Goal: Task Accomplishment & Management: Manage account settings

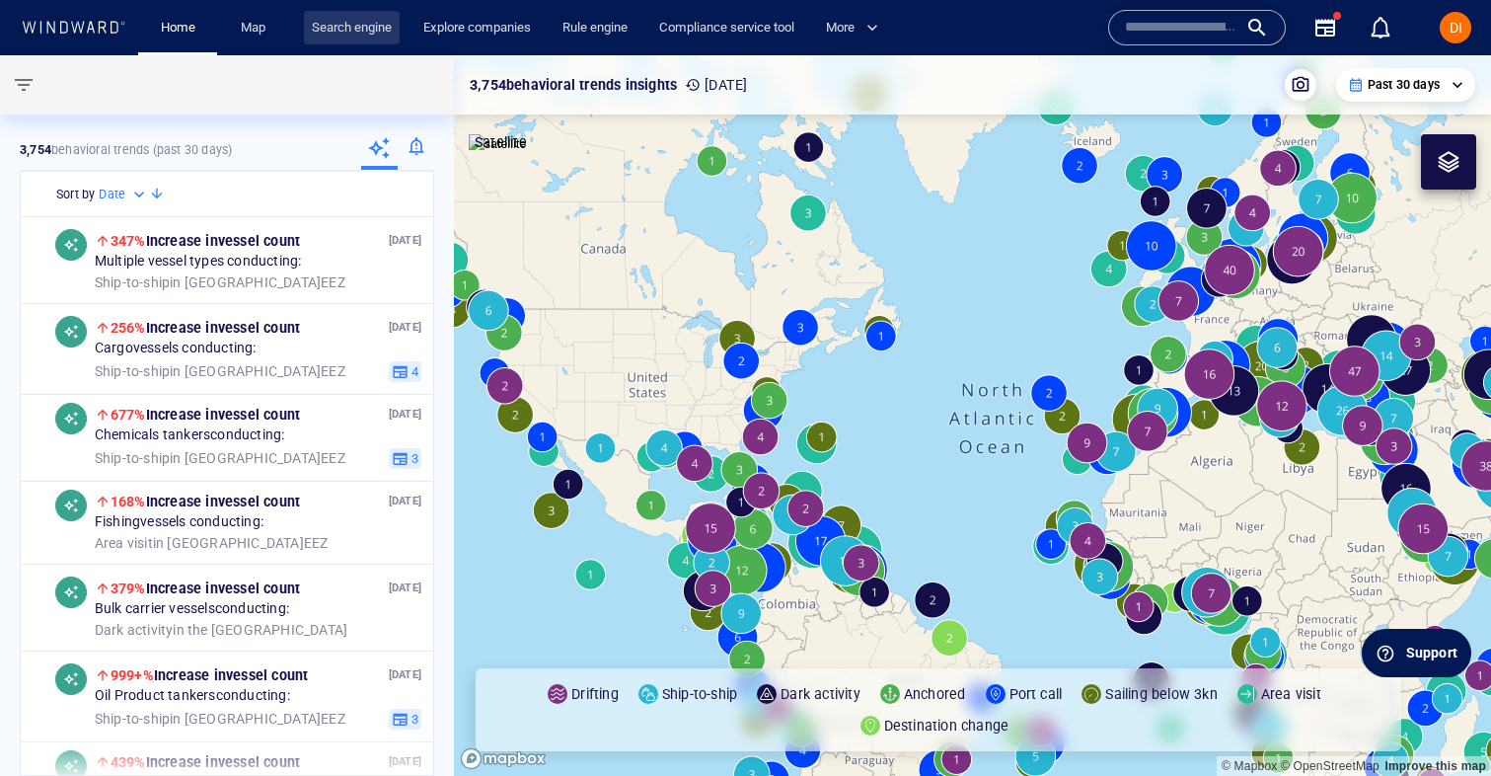
click at [374, 29] on link "Search engine" at bounding box center [352, 28] width 96 height 35
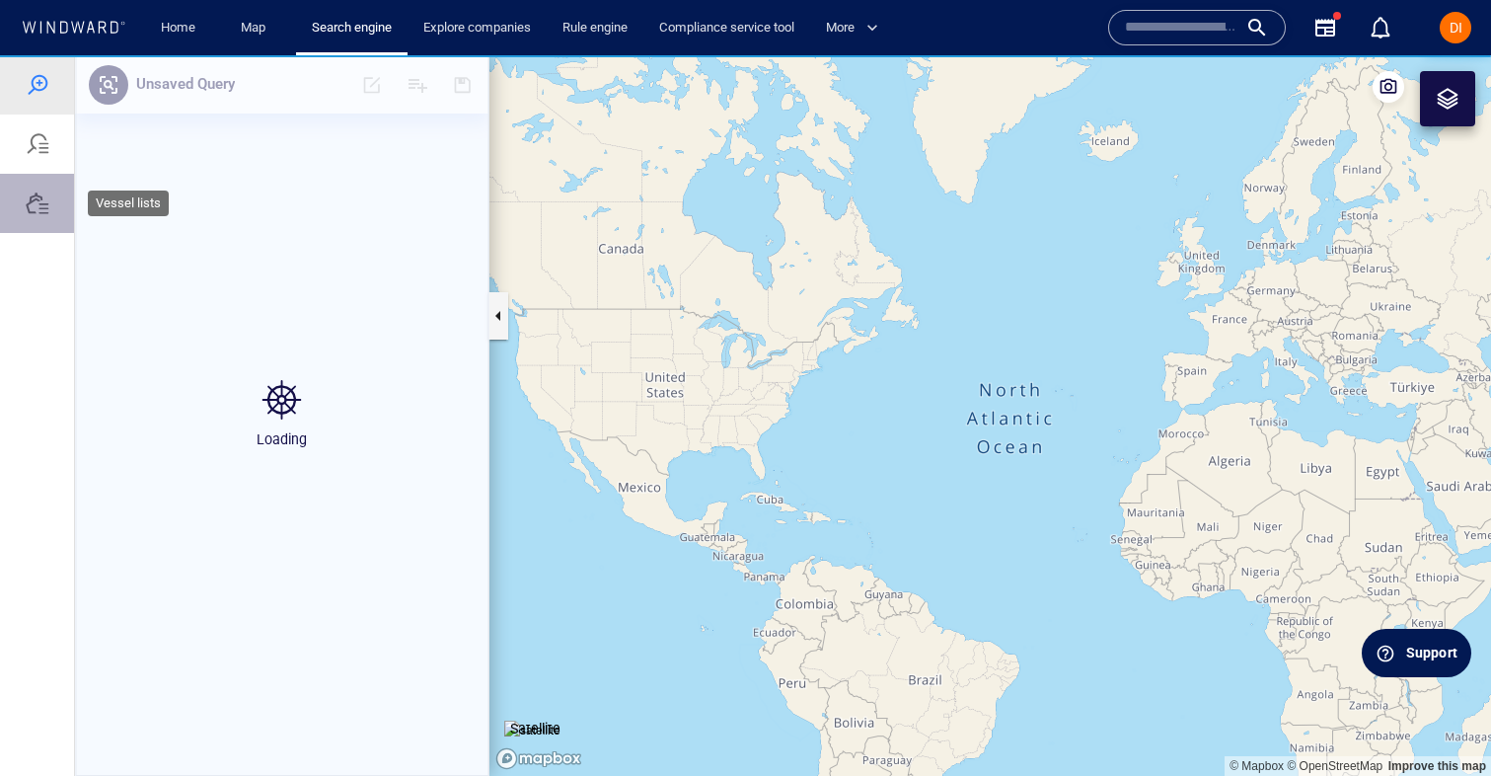
click at [41, 205] on div at bounding box center [38, 203] width 24 height 24
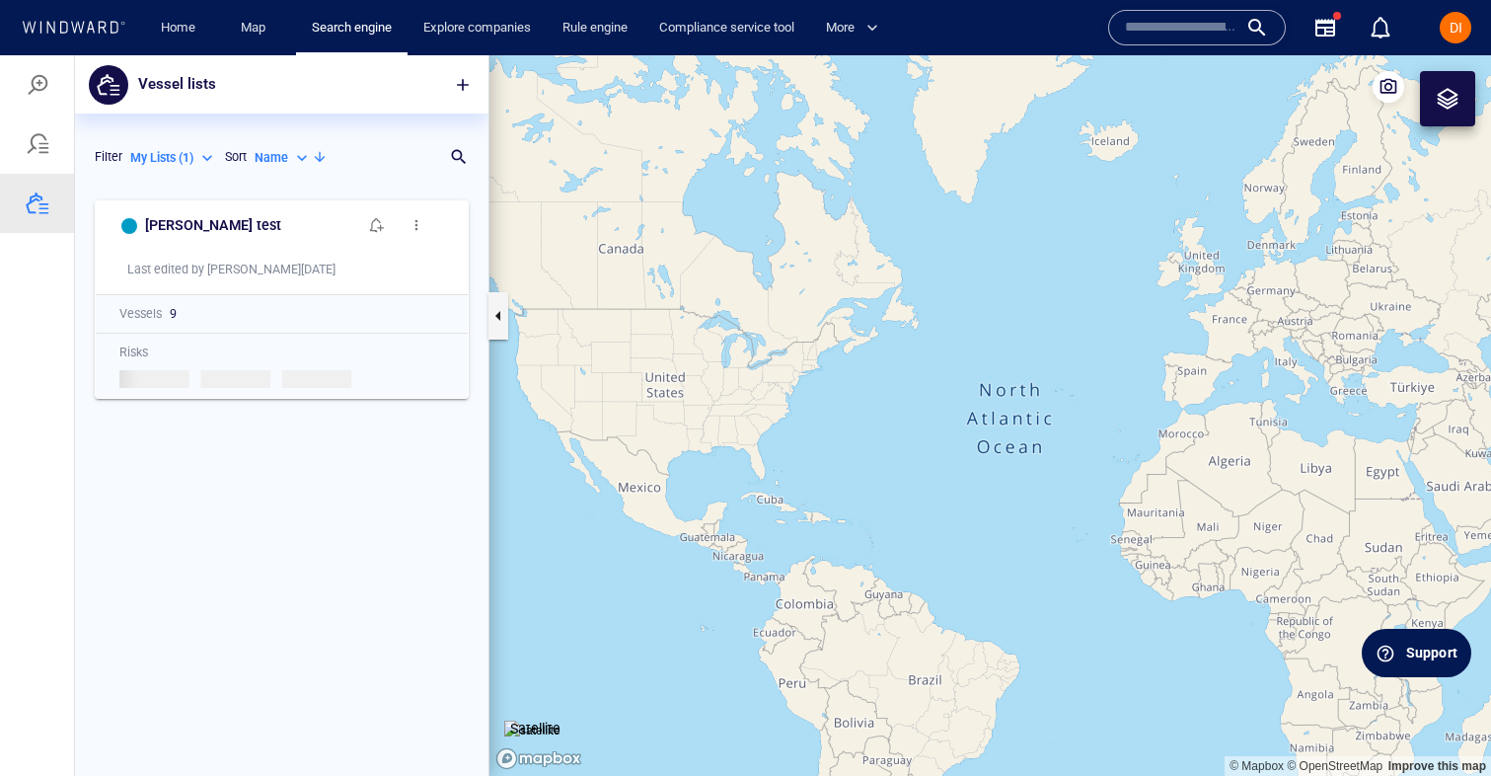
scroll to position [585, 414]
click at [169, 159] on p "My Lists ( 1 )" at bounding box center [161, 158] width 63 height 18
click at [189, 191] on p "All Lists ( 331 )" at bounding box center [183, 190] width 74 height 18
type input "***"
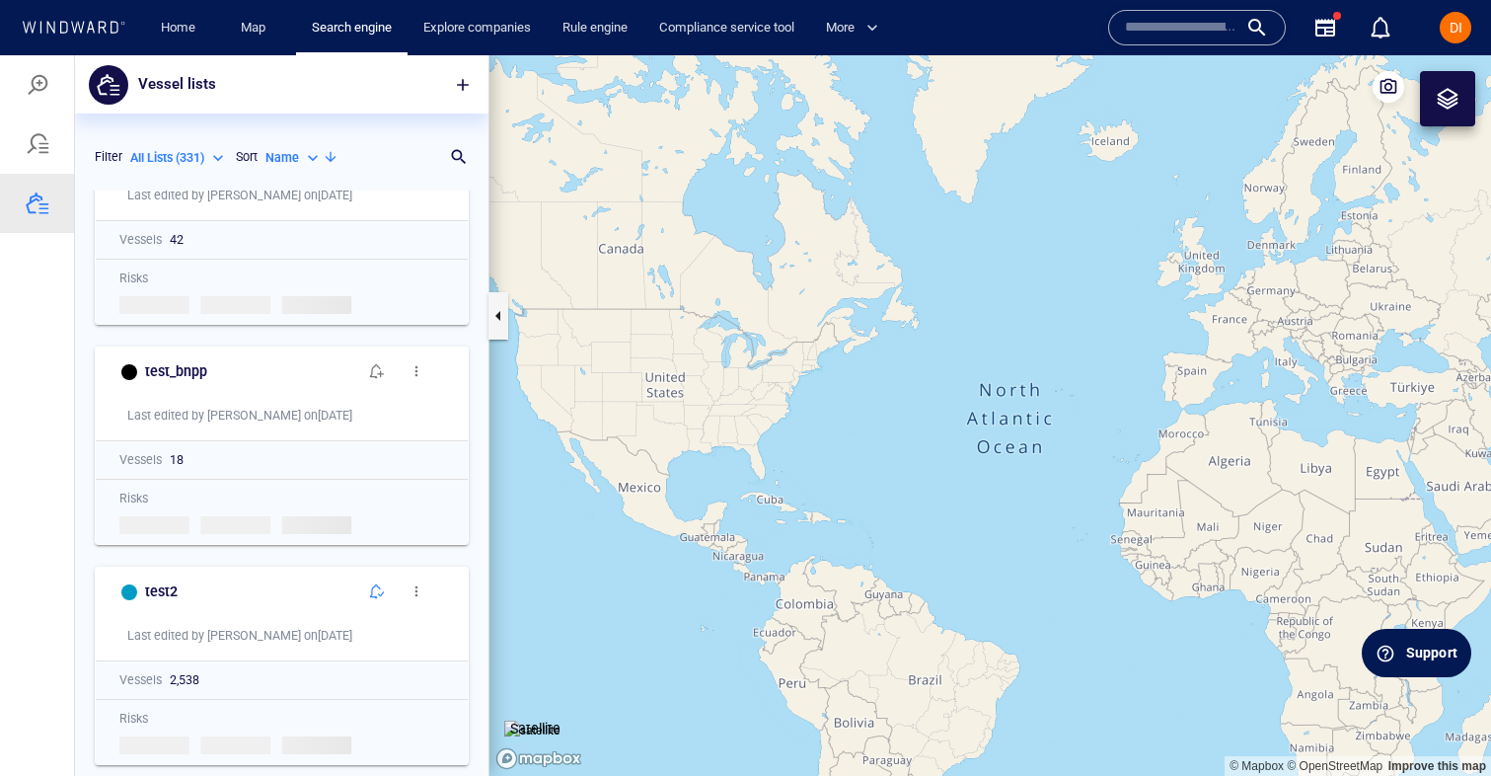
scroll to position [1177, 0]
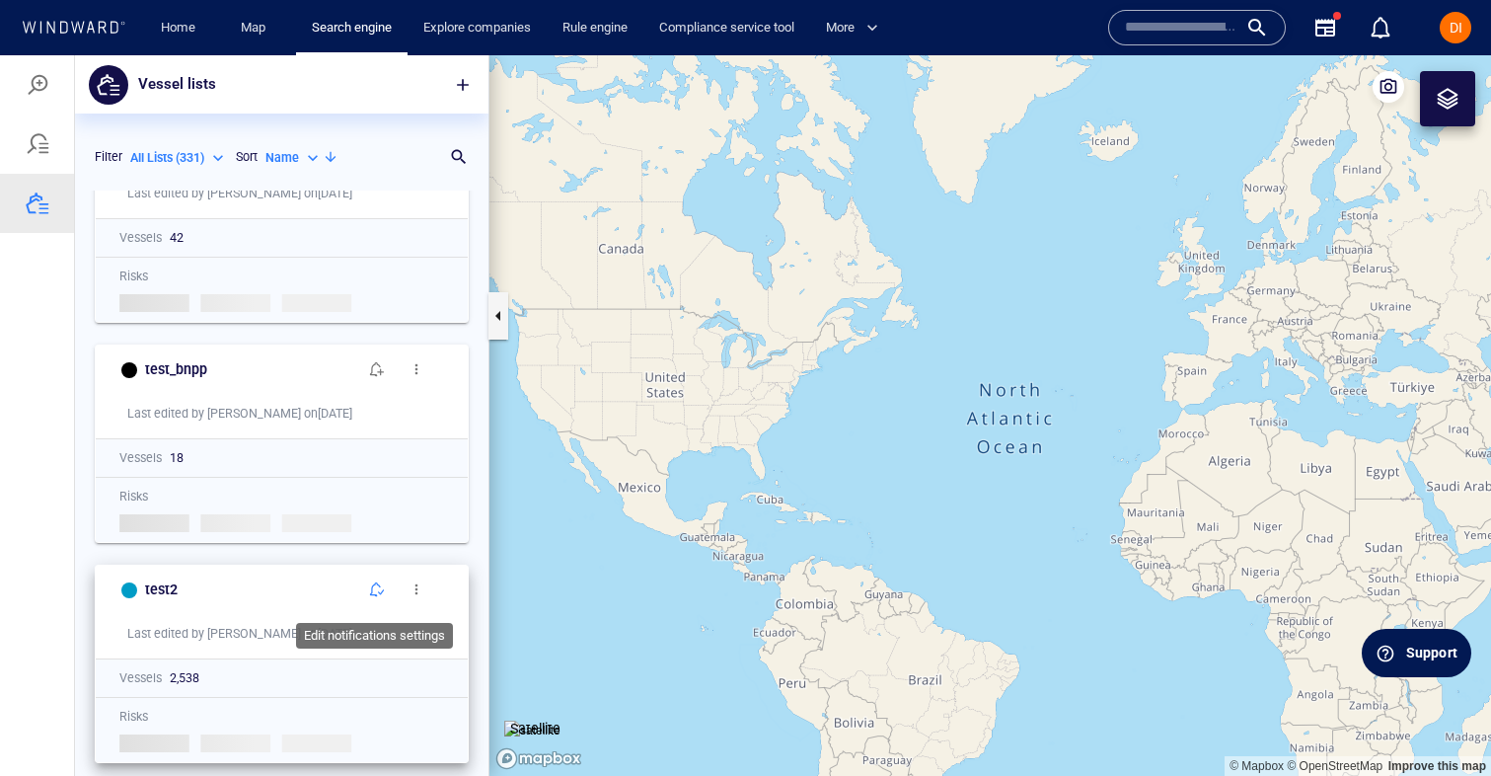
click at [365, 597] on button "button" at bounding box center [376, 589] width 39 height 39
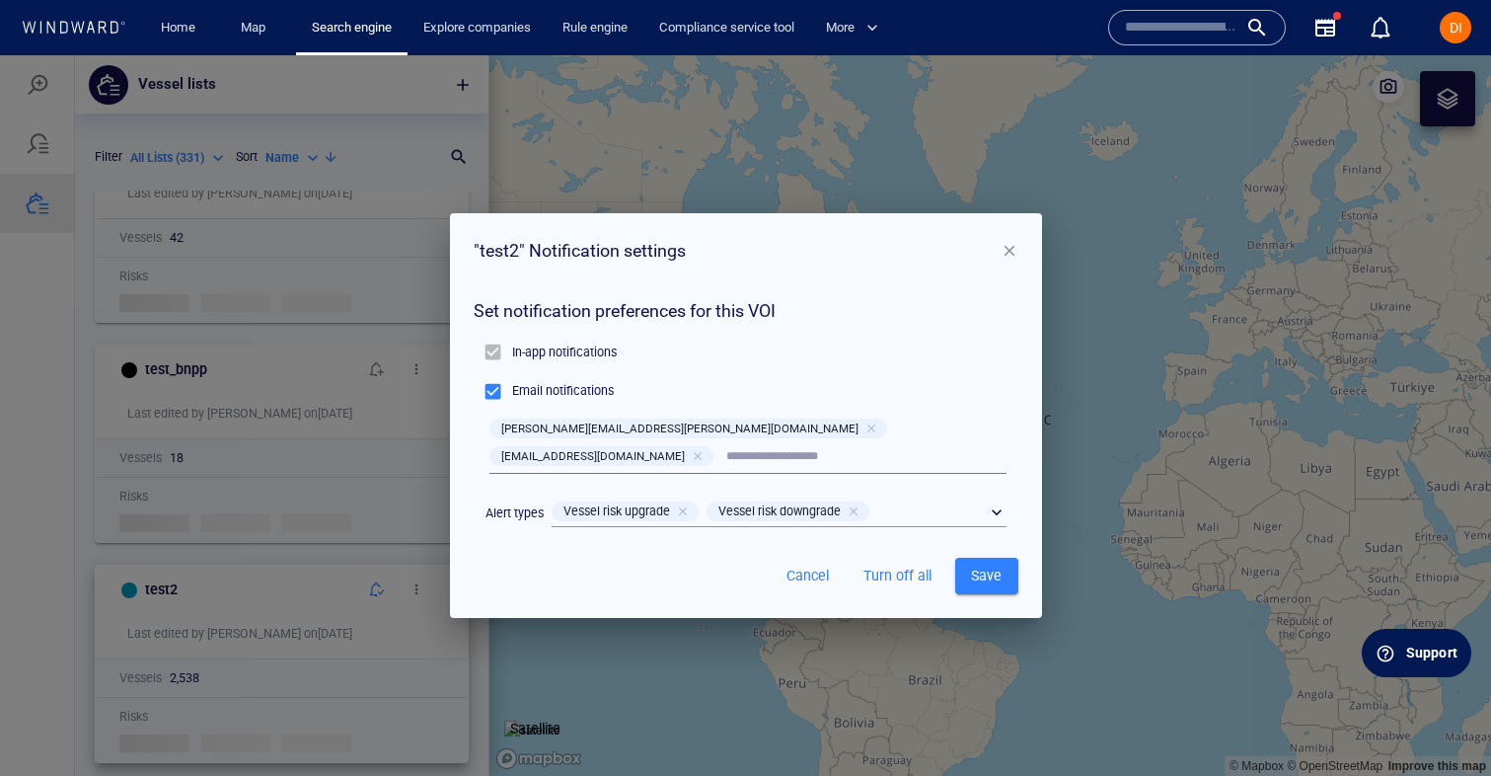
click at [806, 564] on span "Cancel" at bounding box center [808, 576] width 47 height 25
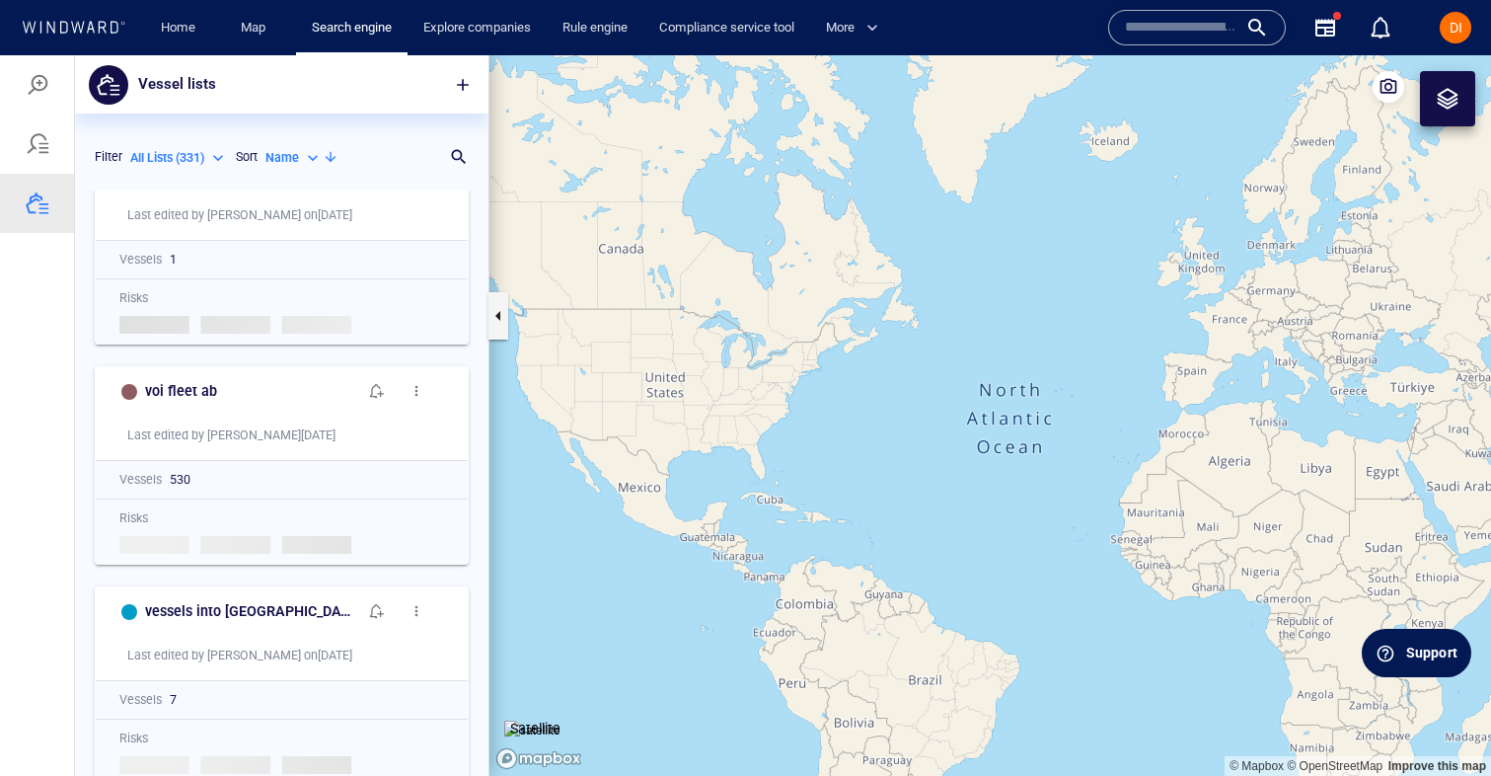
scroll to position [0, 0]
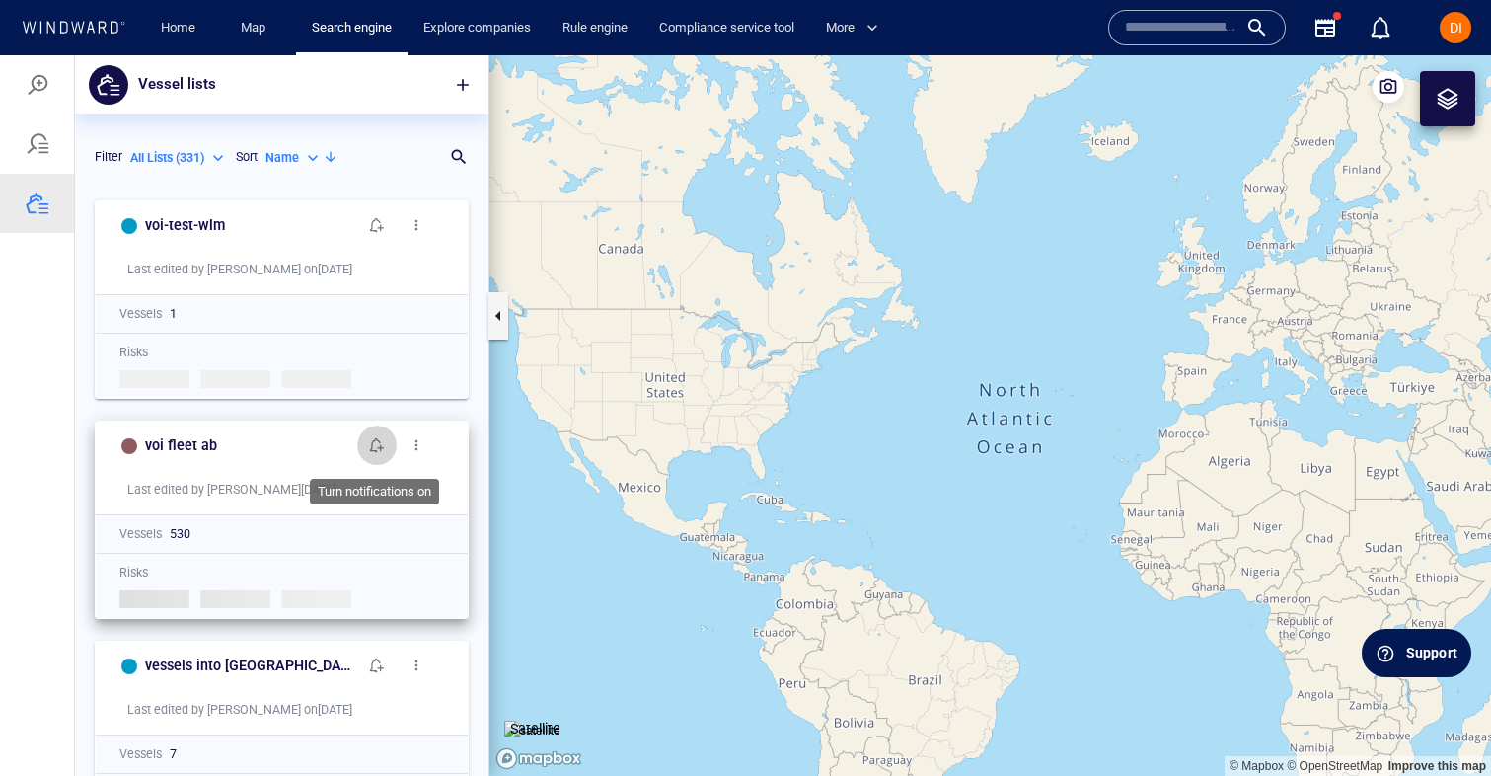
click at [365, 451] on button "button" at bounding box center [376, 444] width 39 height 39
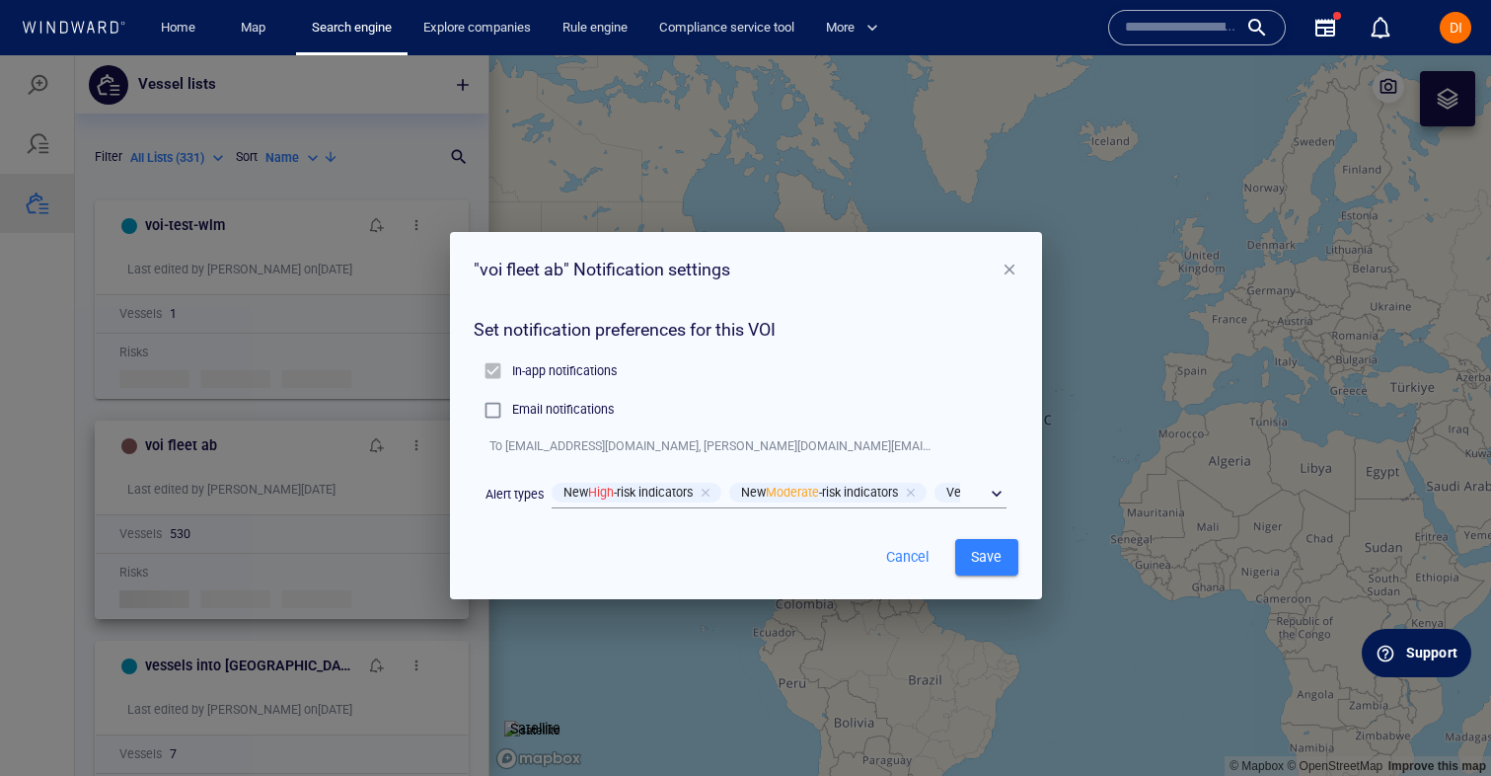
click at [585, 413] on p "Email notifications" at bounding box center [563, 410] width 102 height 18
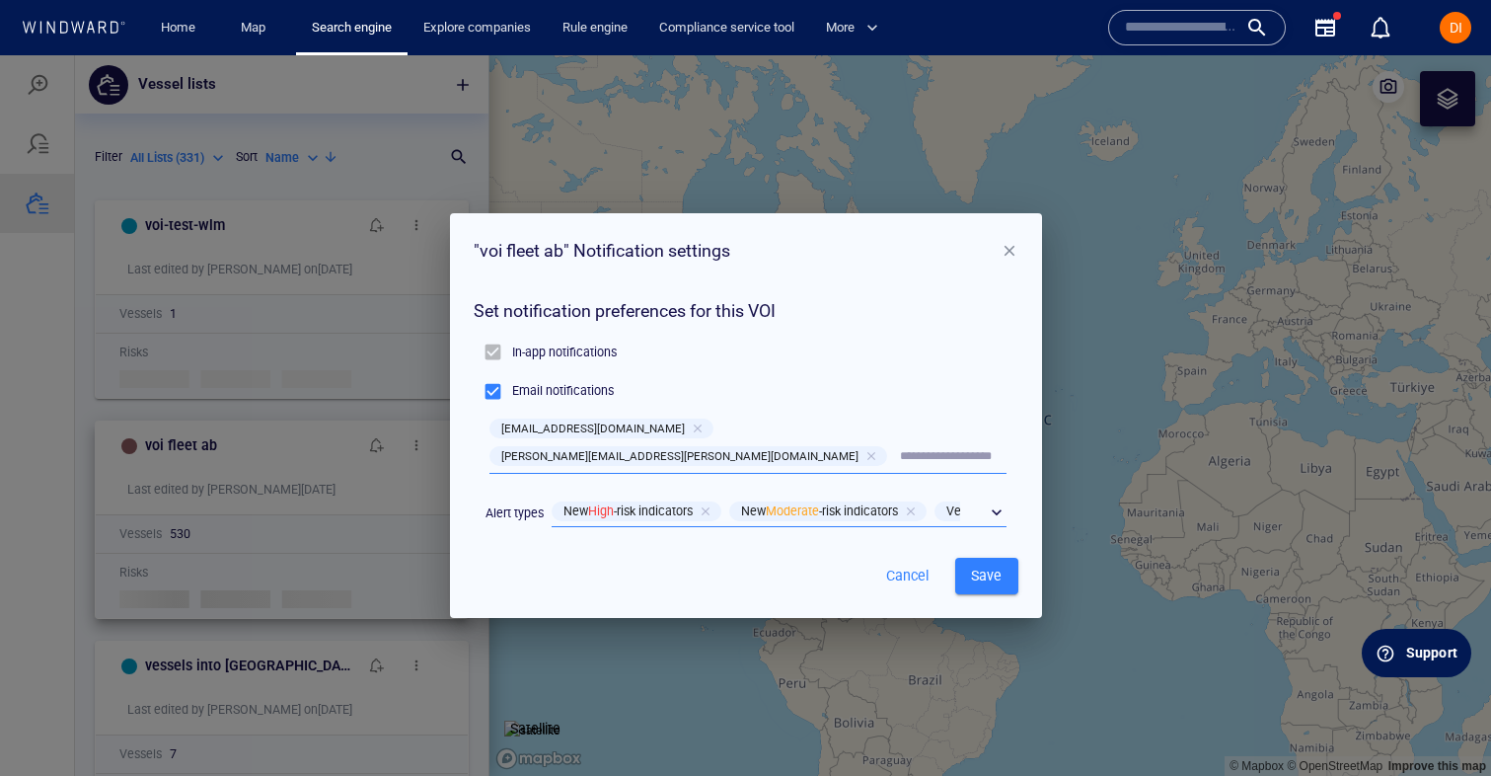
click at [991, 497] on div "​" at bounding box center [779, 512] width 455 height 30
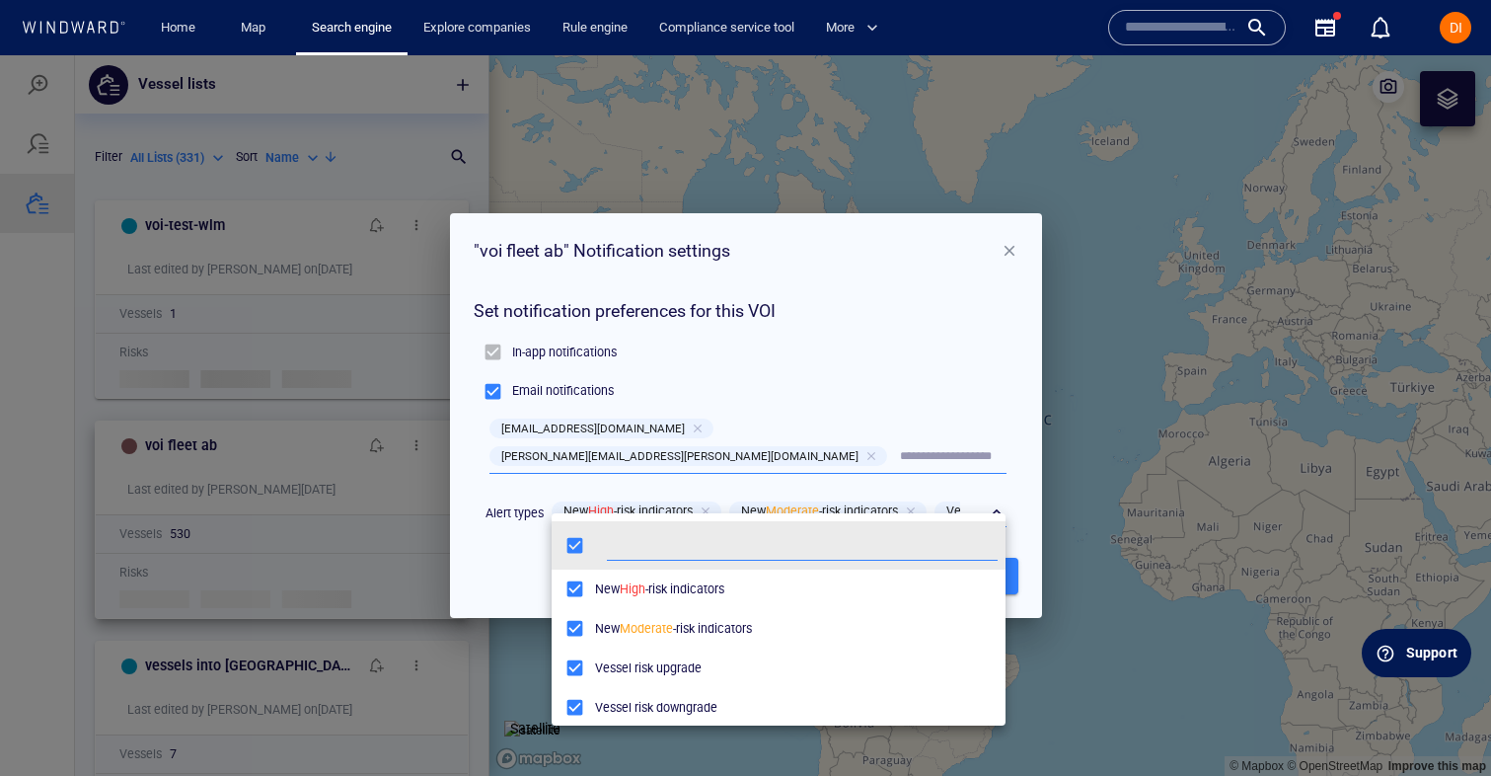
scroll to position [196, 454]
click at [917, 389] on div at bounding box center [745, 415] width 1491 height 721
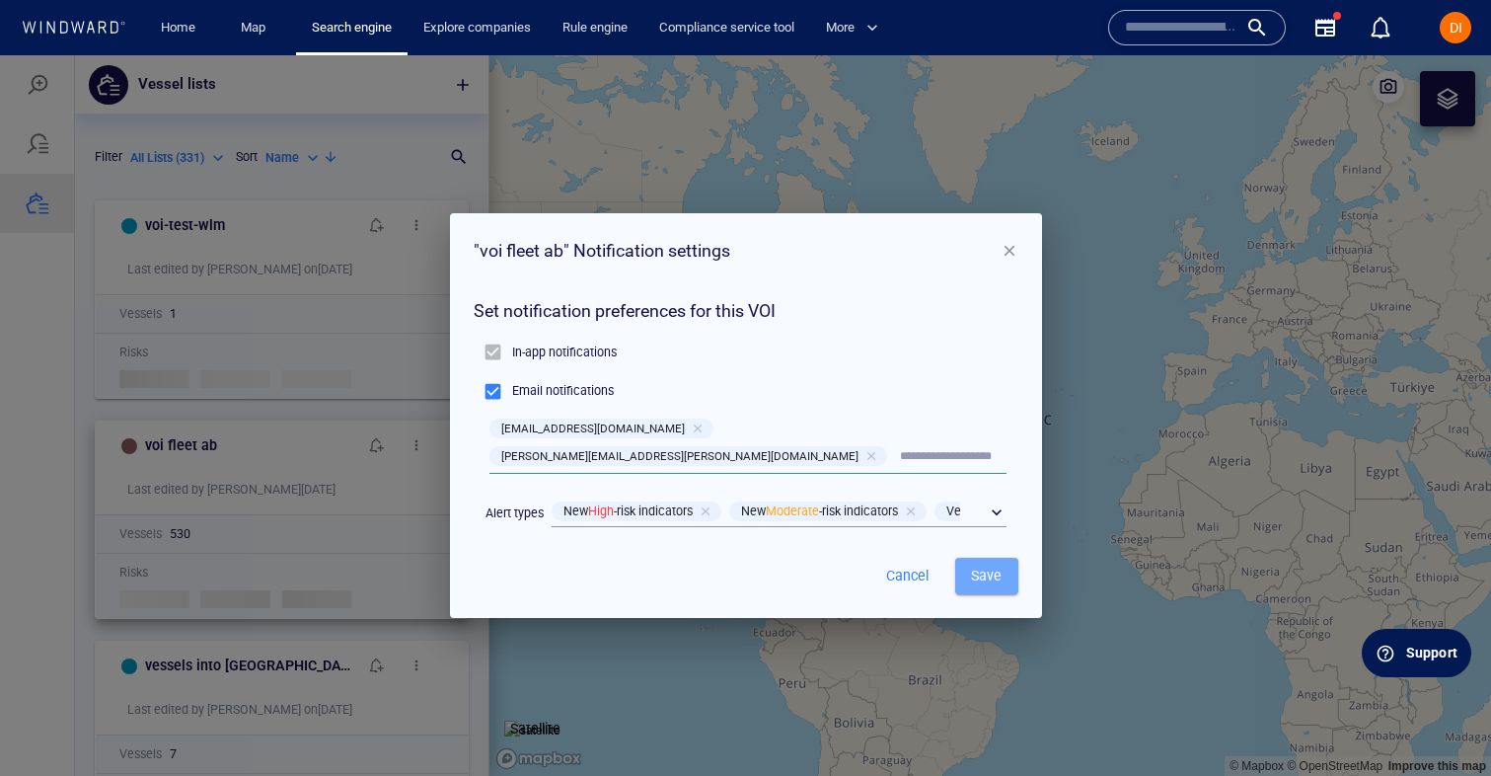
click at [989, 564] on span "Save" at bounding box center [987, 576] width 32 height 25
